Goal: Transaction & Acquisition: Purchase product/service

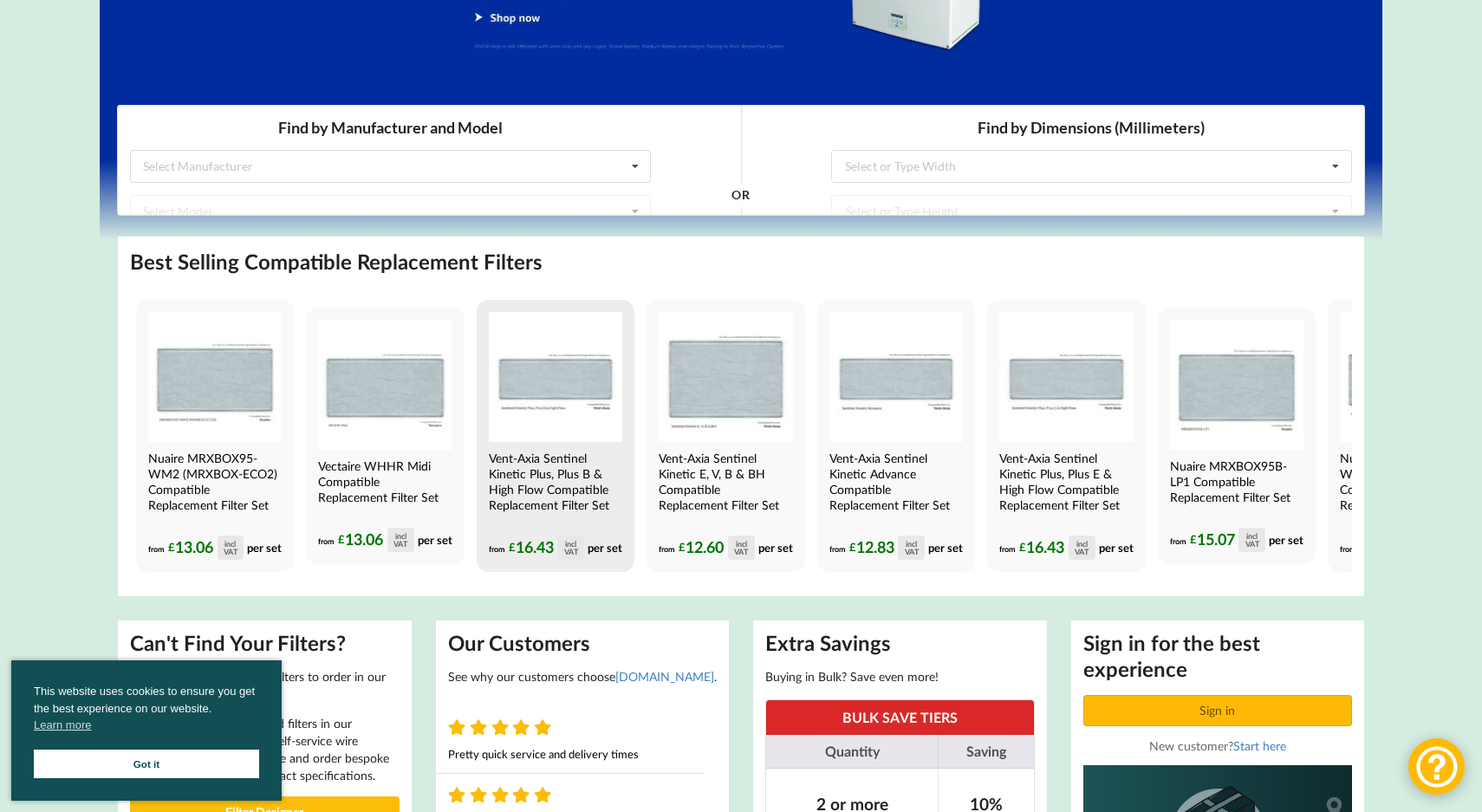
scroll to position [337, 0]
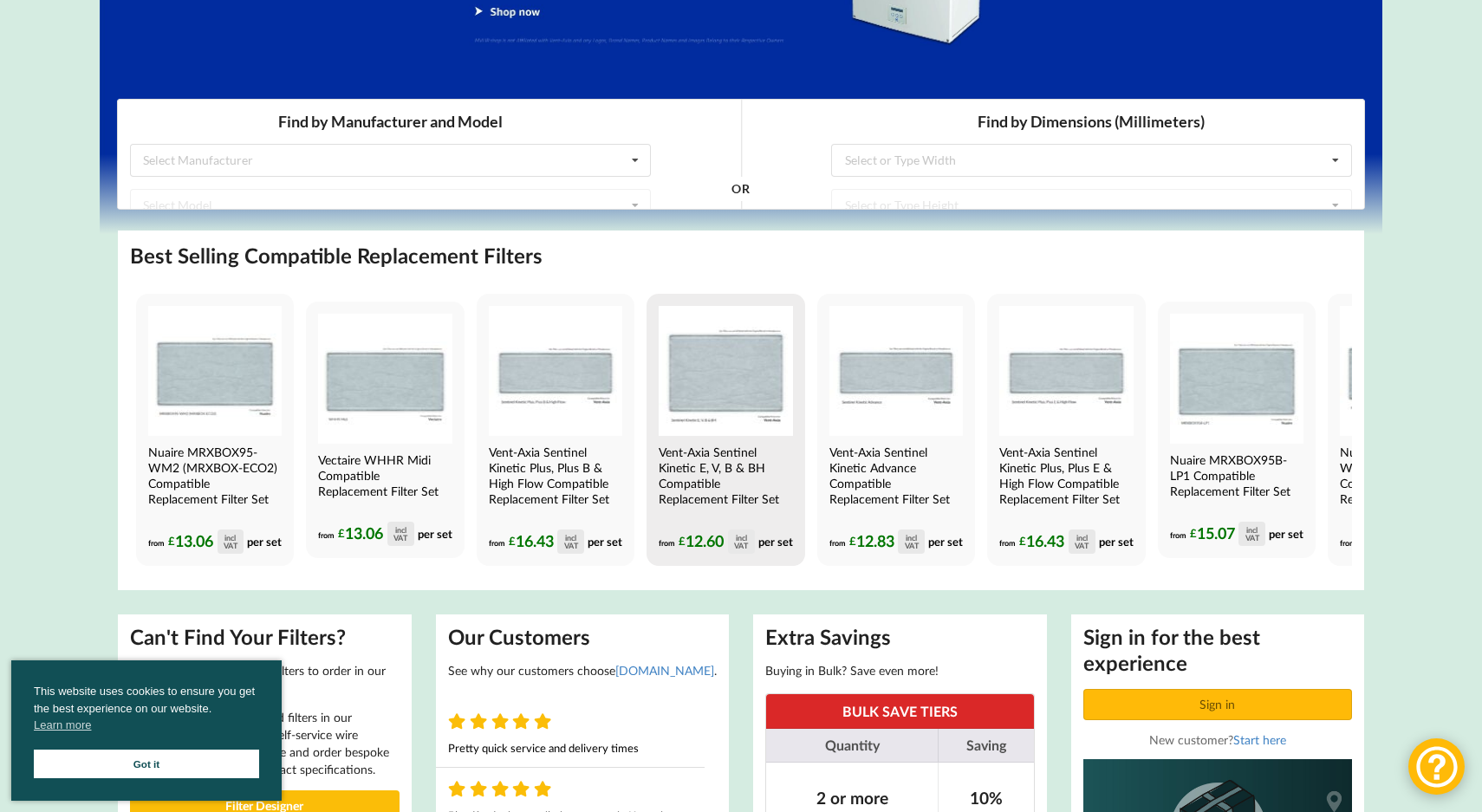
click at [771, 370] on img at bounding box center [725, 371] width 133 height 130
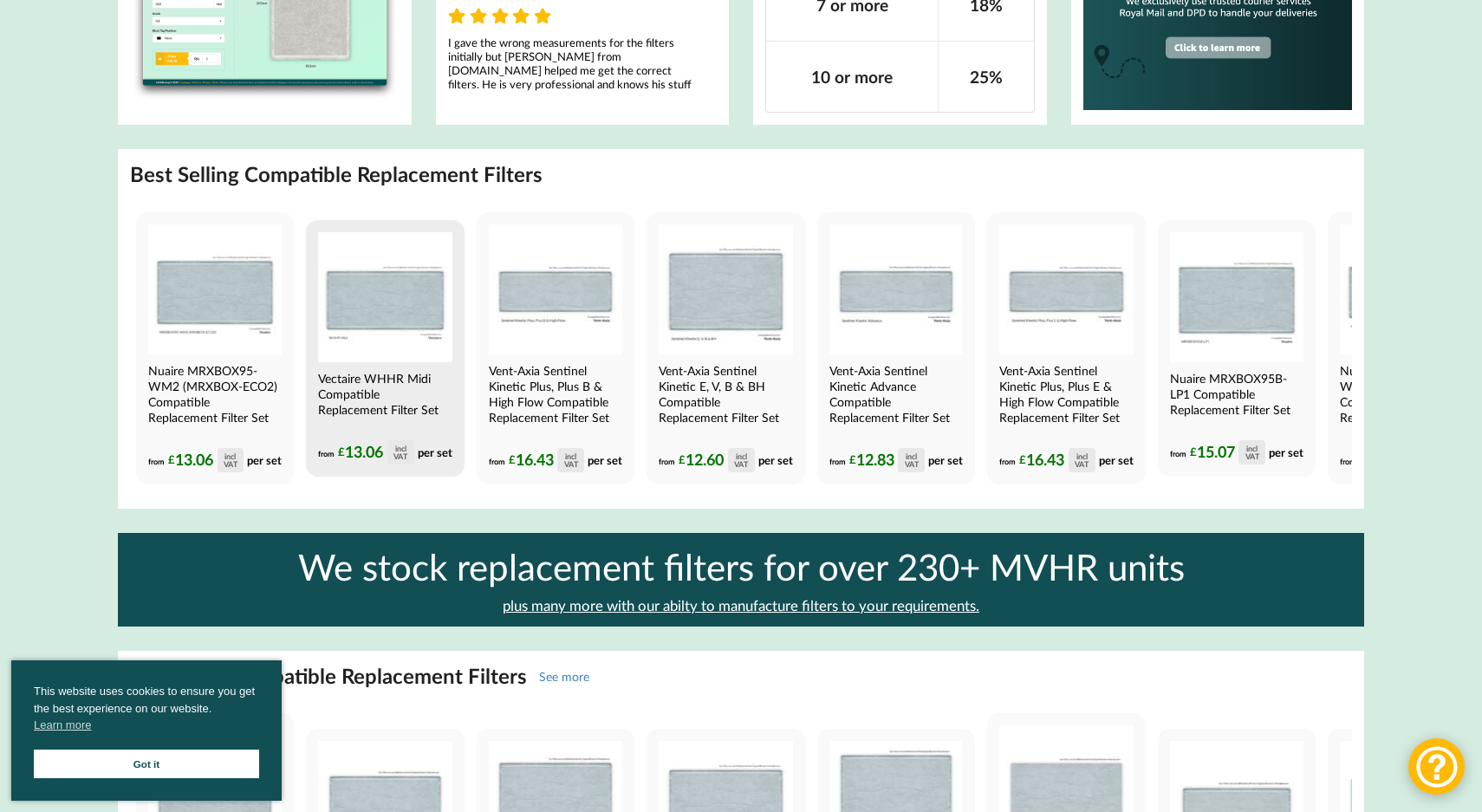
scroll to position [1274, 0]
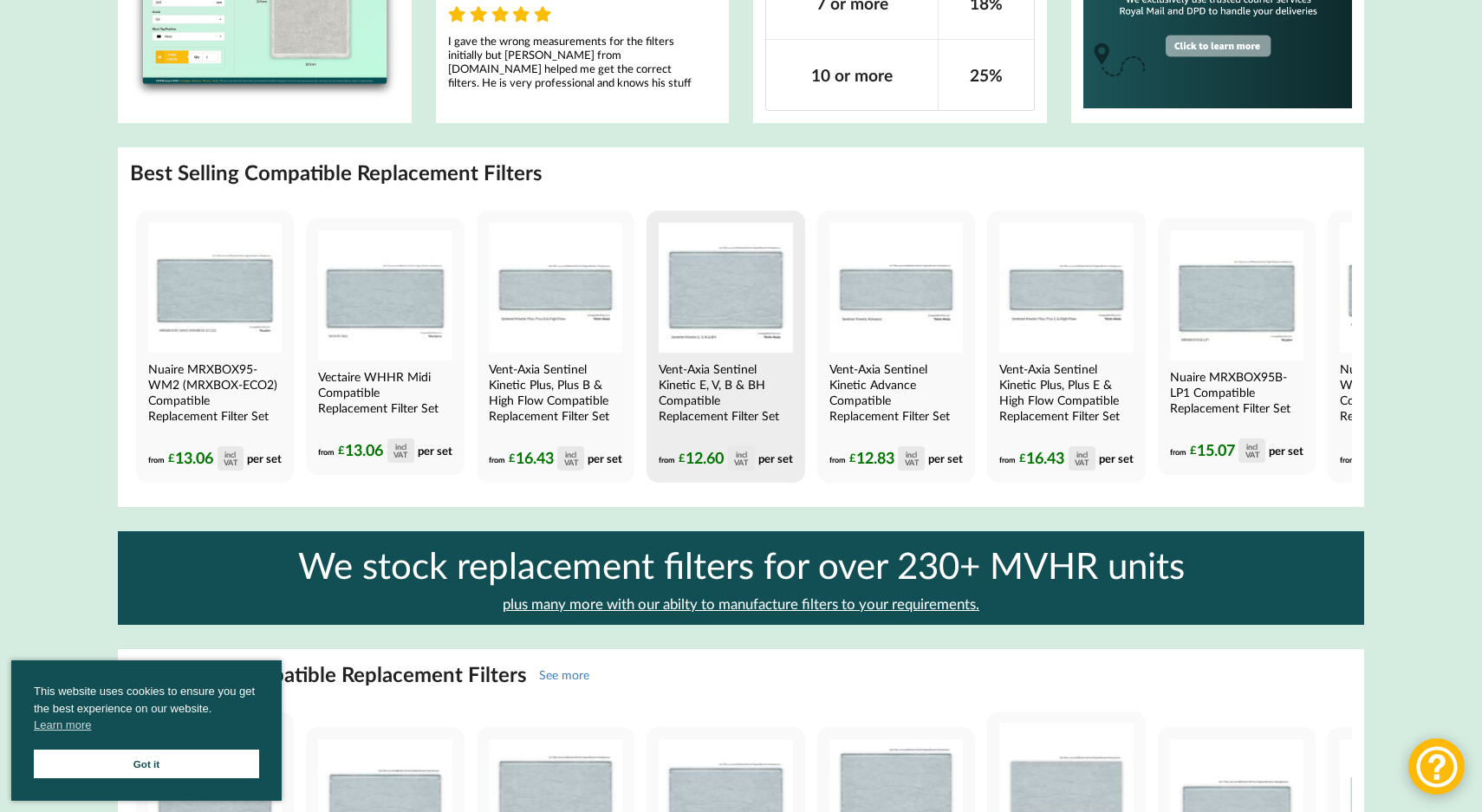
click at [745, 301] on img at bounding box center [725, 287] width 133 height 130
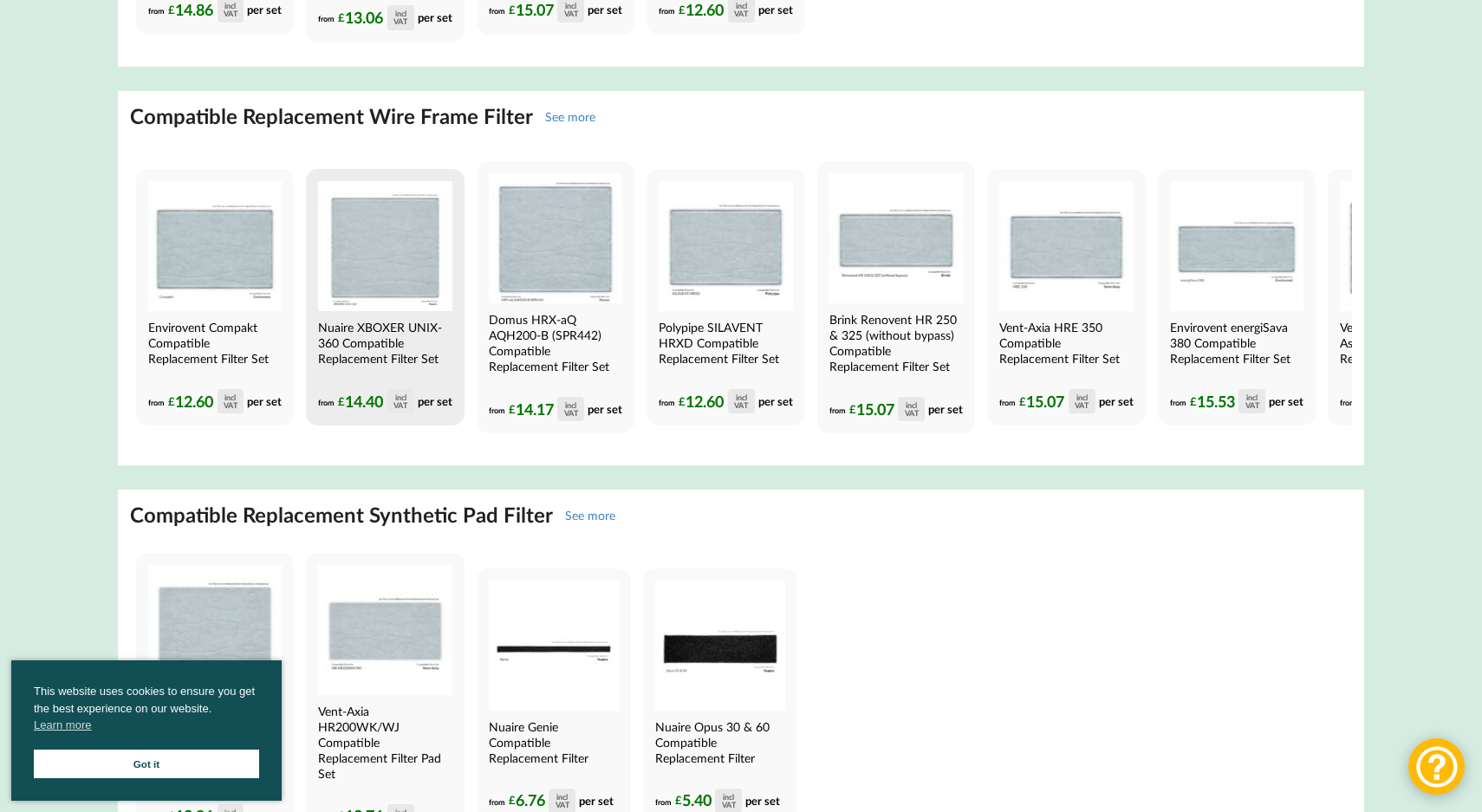
scroll to position [3413, 0]
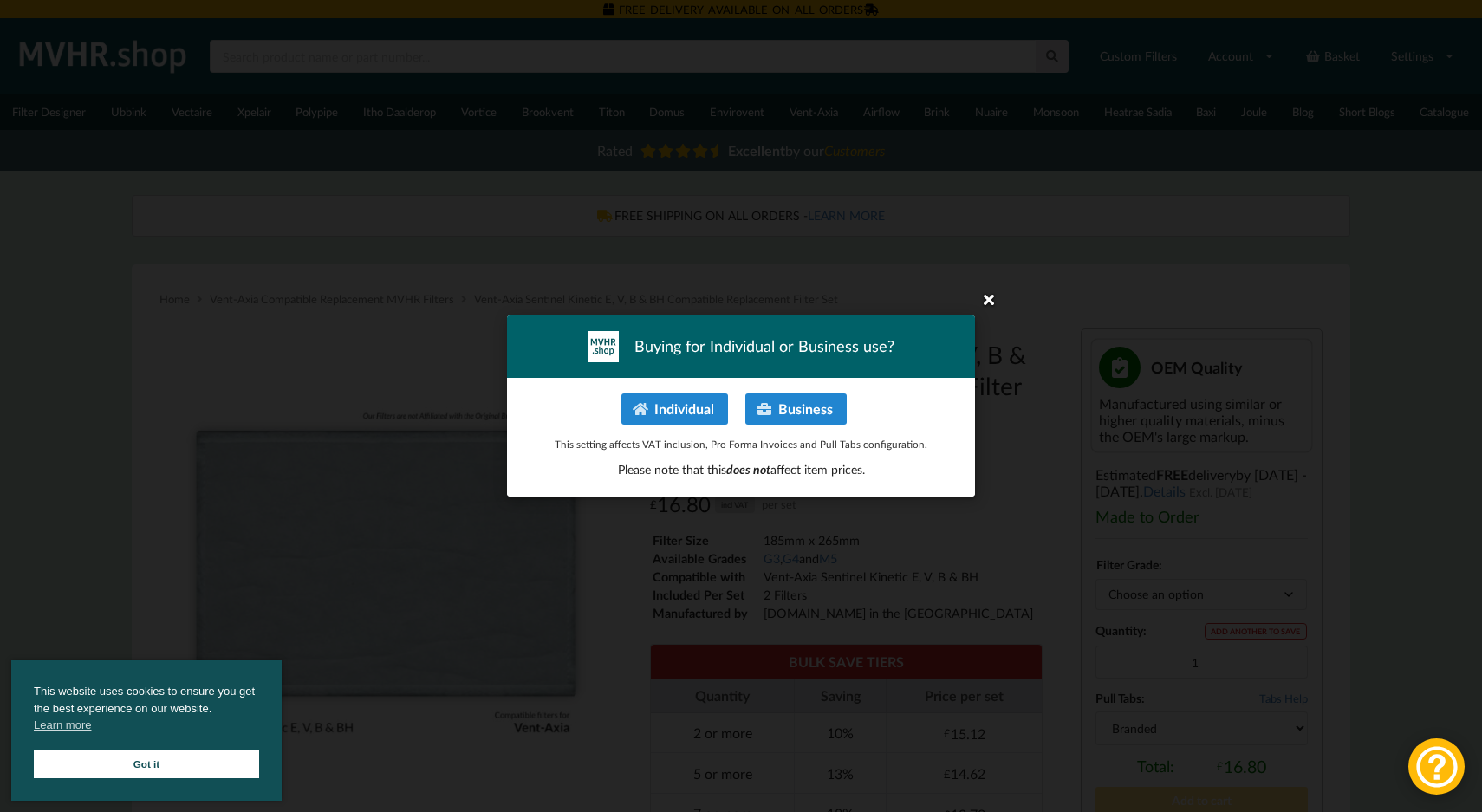
click at [985, 300] on icon at bounding box center [988, 299] width 28 height 28
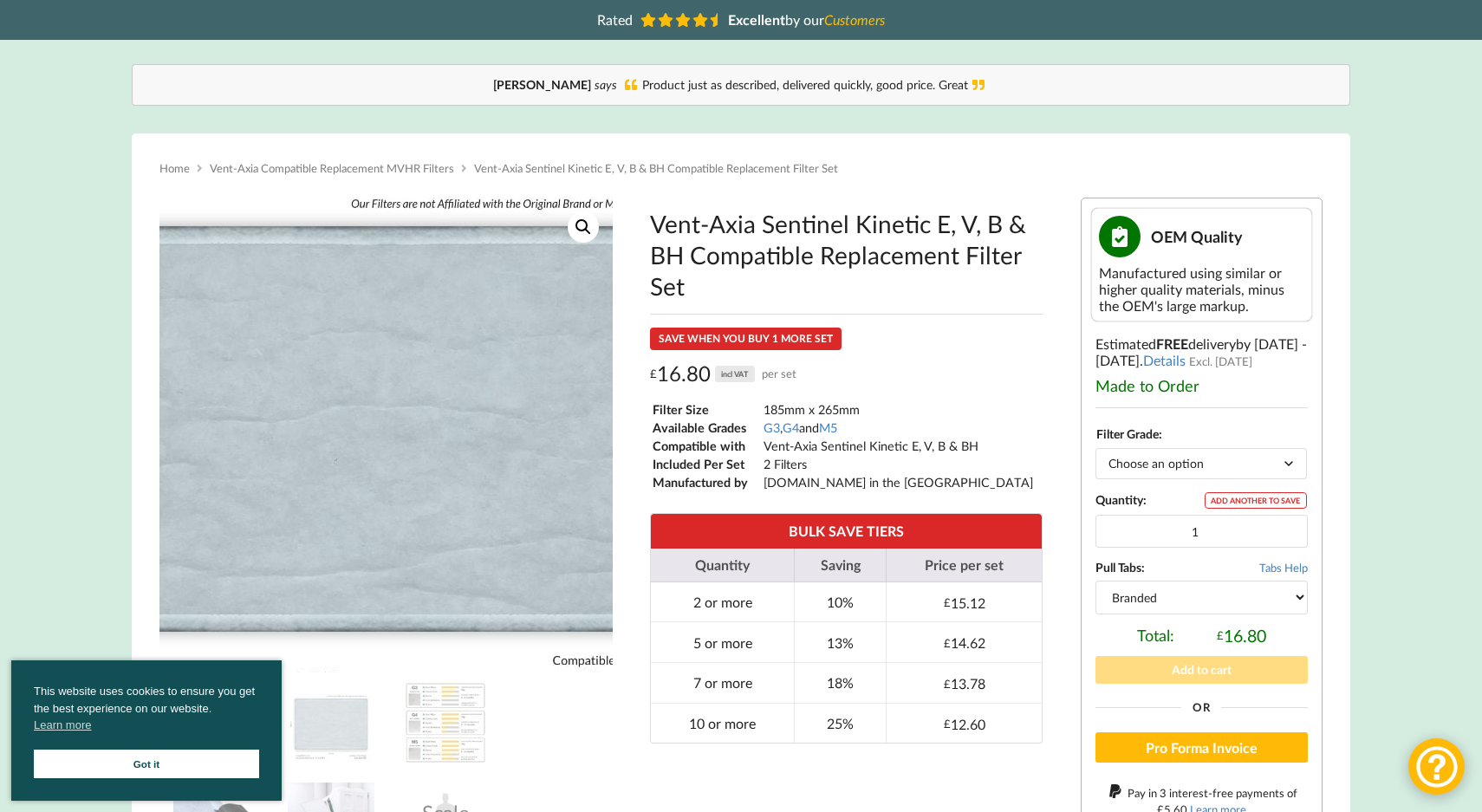
scroll to position [136, 0]
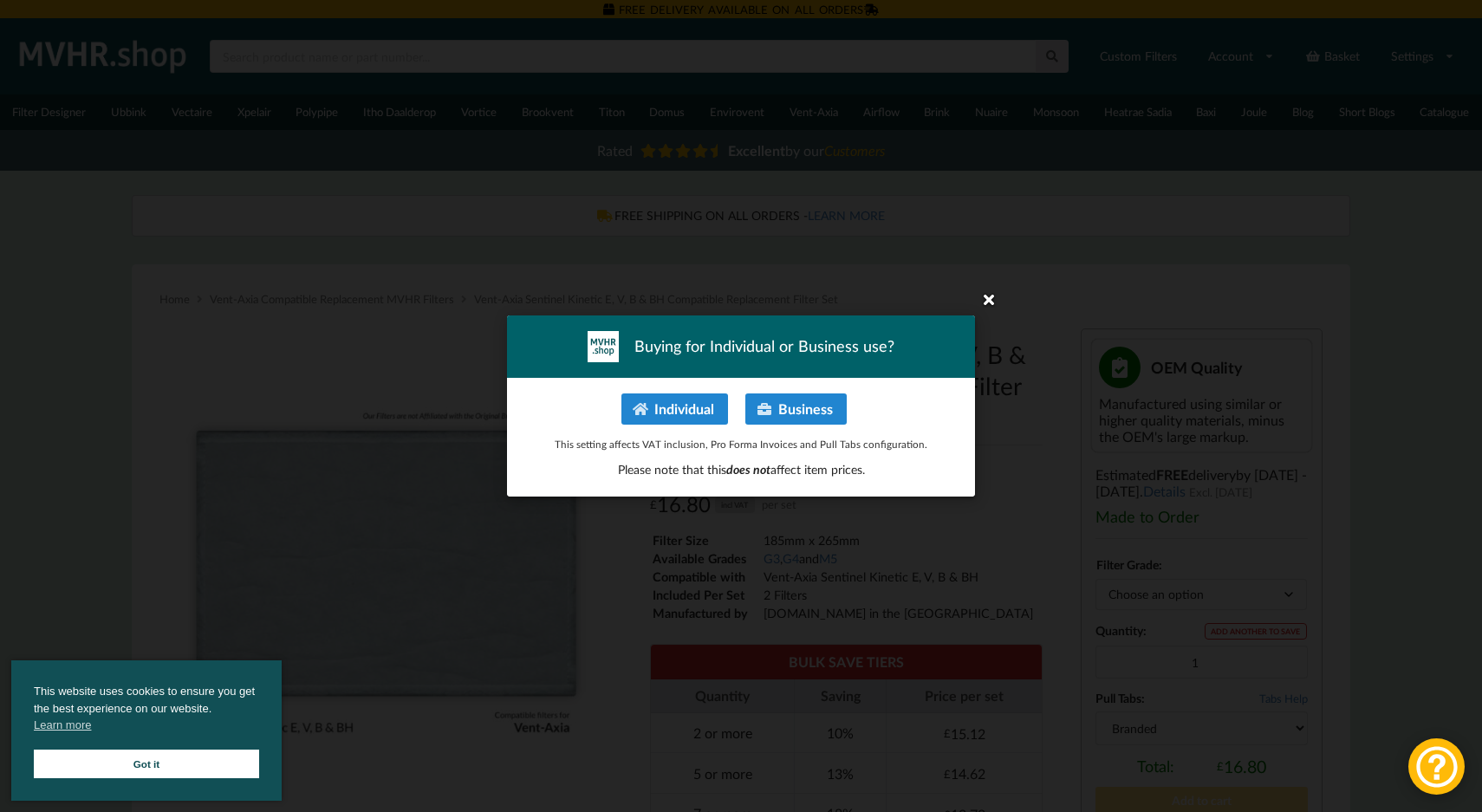
click at [987, 300] on icon at bounding box center [988, 299] width 28 height 28
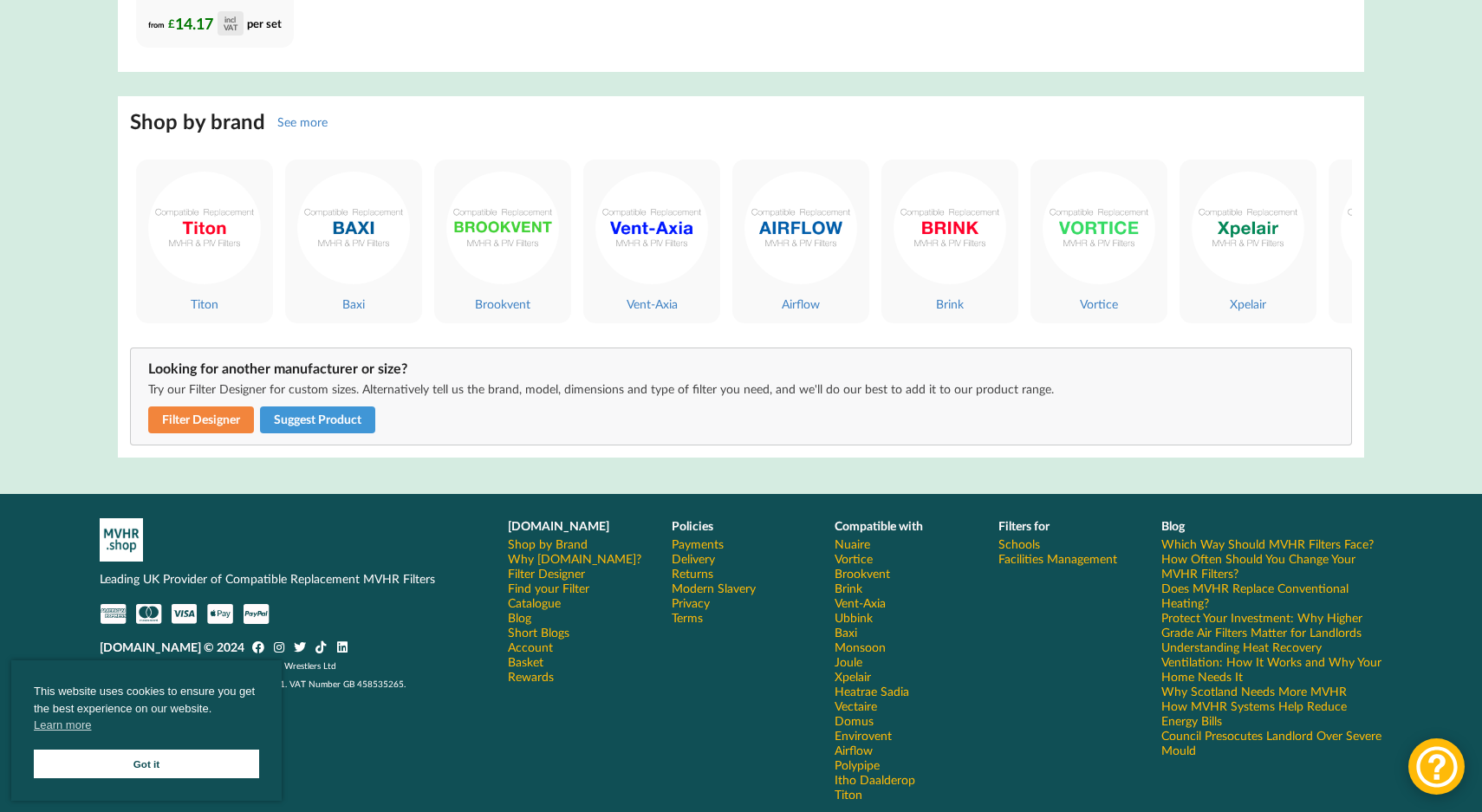
scroll to position [5437, 0]
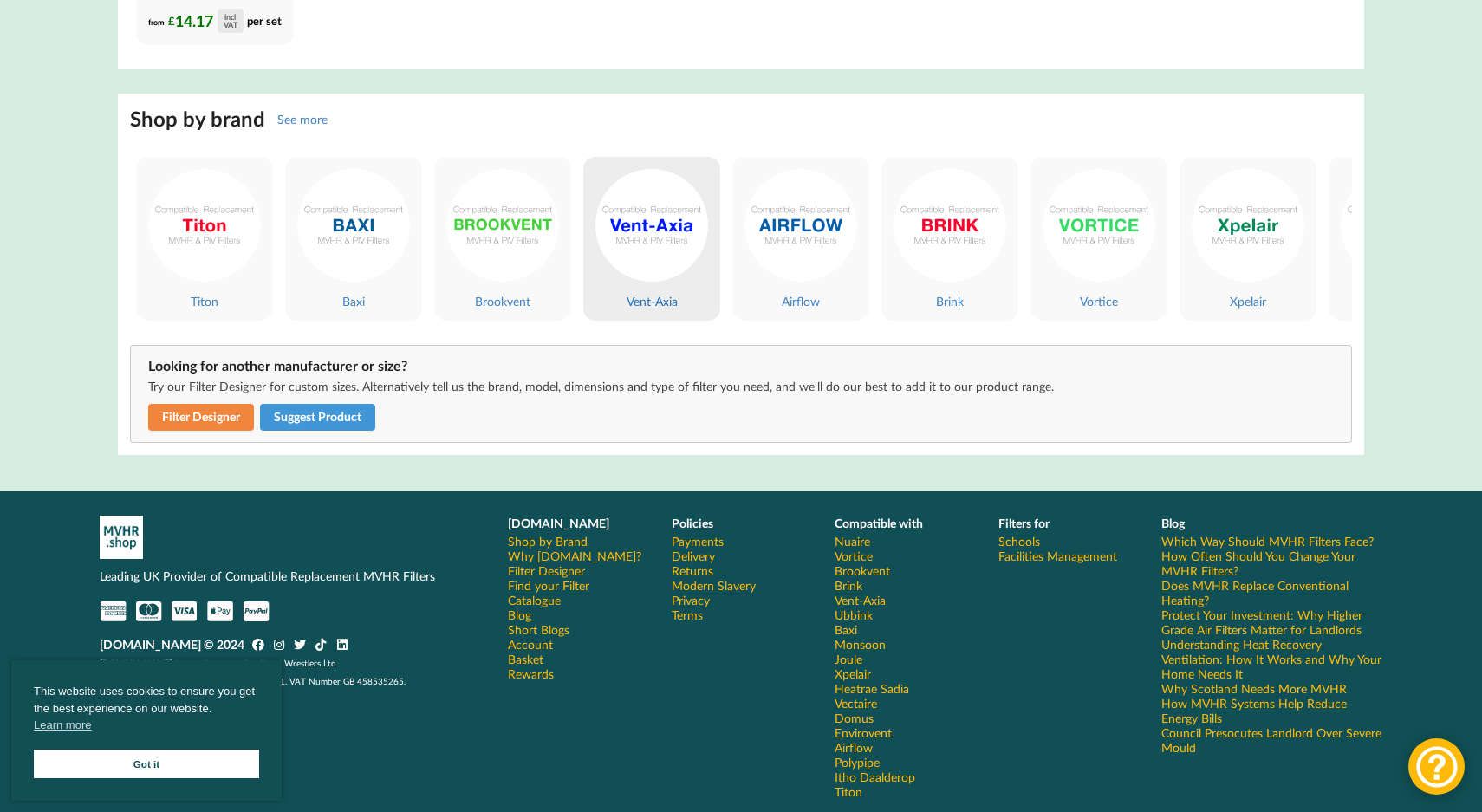
click at [656, 320] on link "Vent-Axia" at bounding box center [652, 238] width 137 height 164
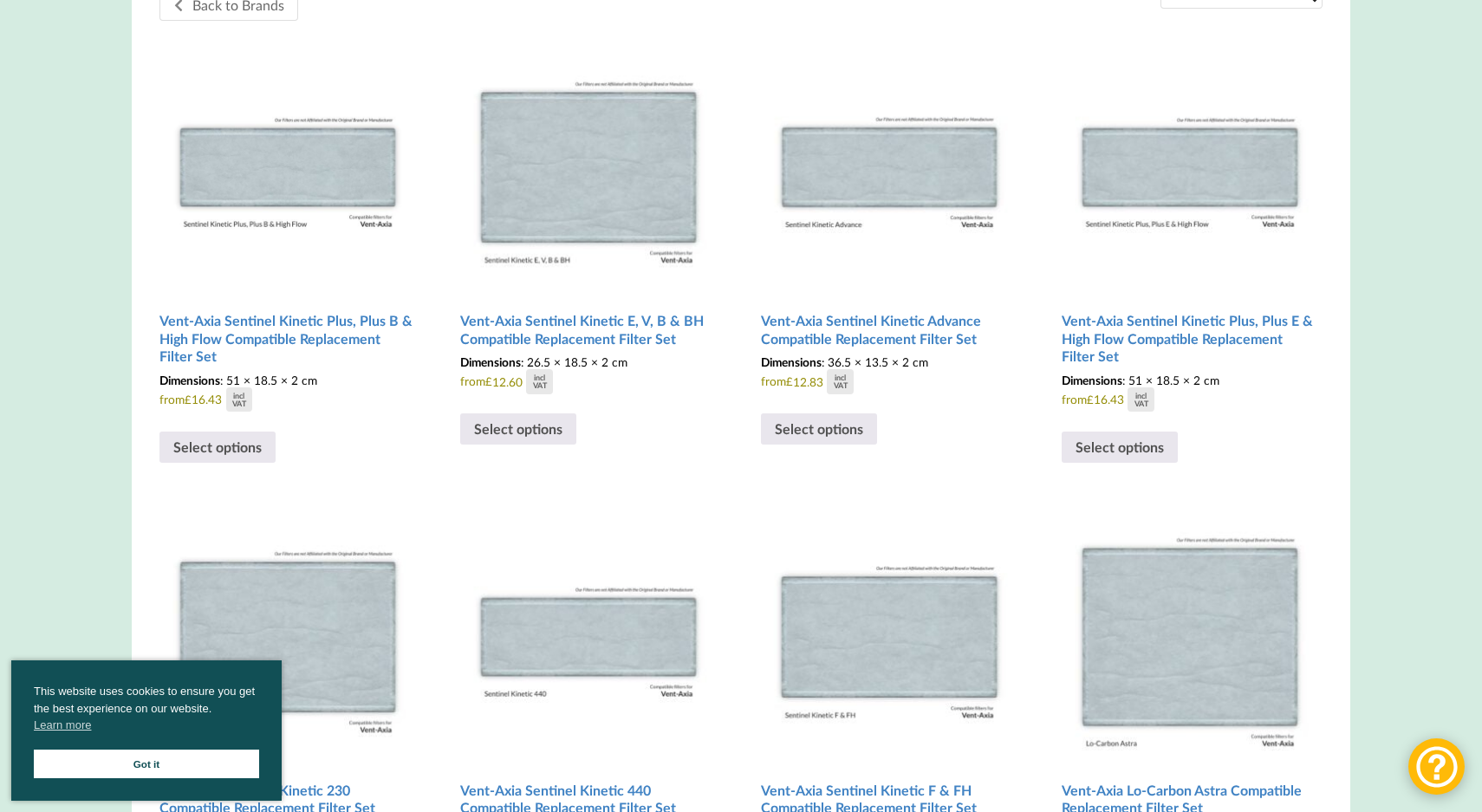
scroll to position [553, 0]
